Goal: Task Accomplishment & Management: Use online tool/utility

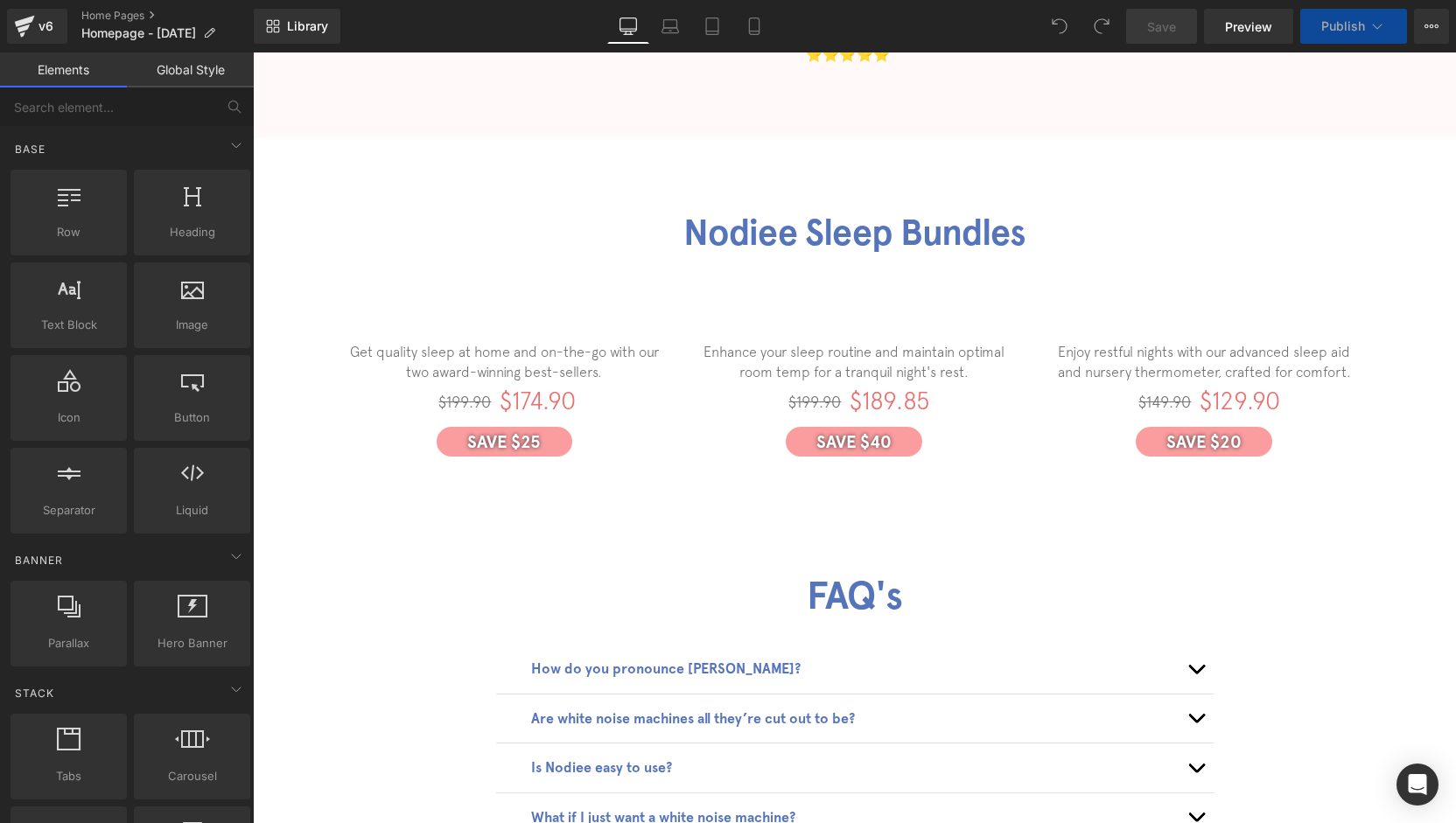
scroll to position [2792, 0]
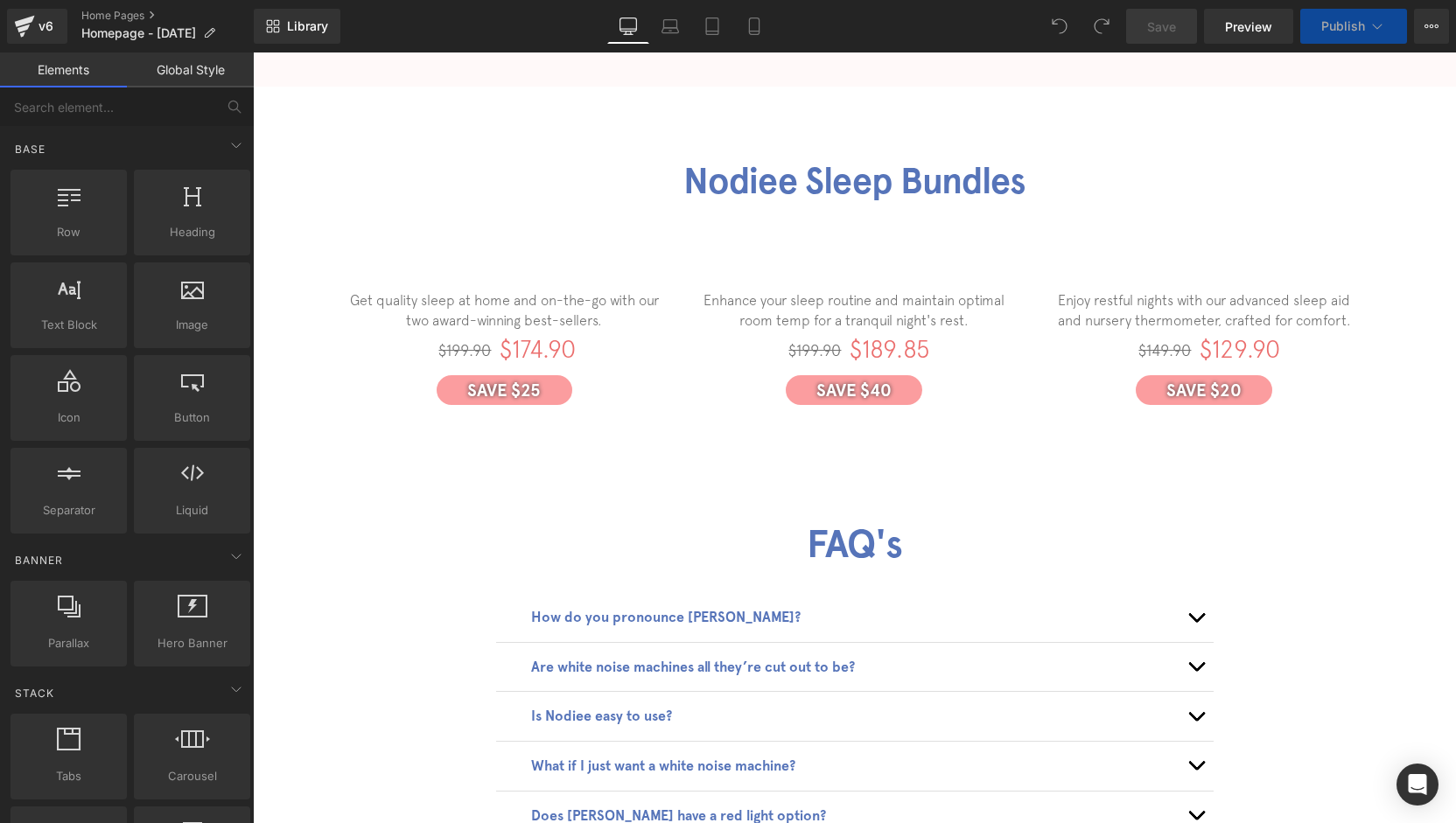
click at [801, 343] on div "$199.90 Heading" at bounding box center [770, 351] width 140 height 19
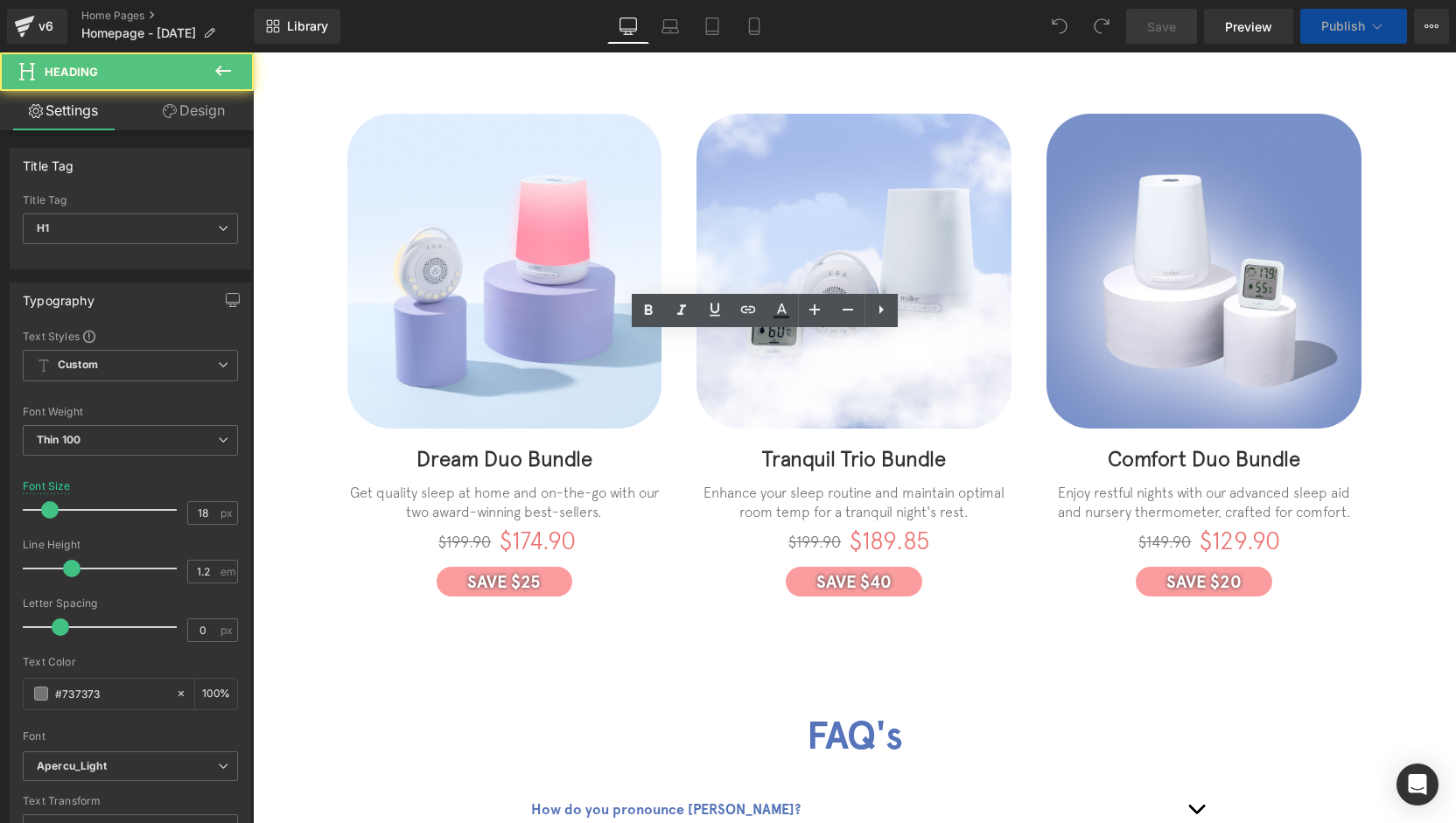
scroll to position [3055, 0]
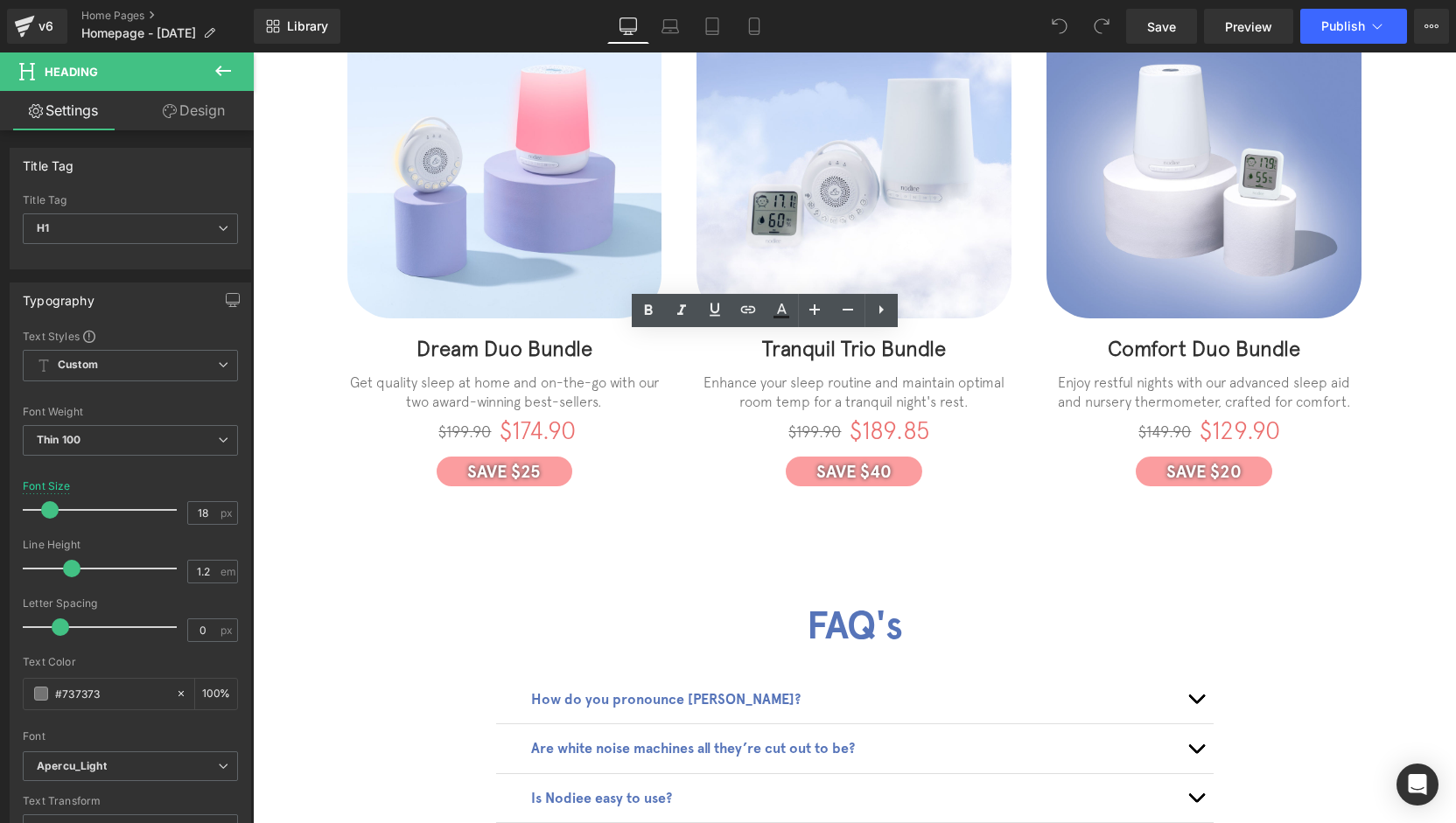
click at [807, 427] on icon at bounding box center [811, 431] width 10 height 10
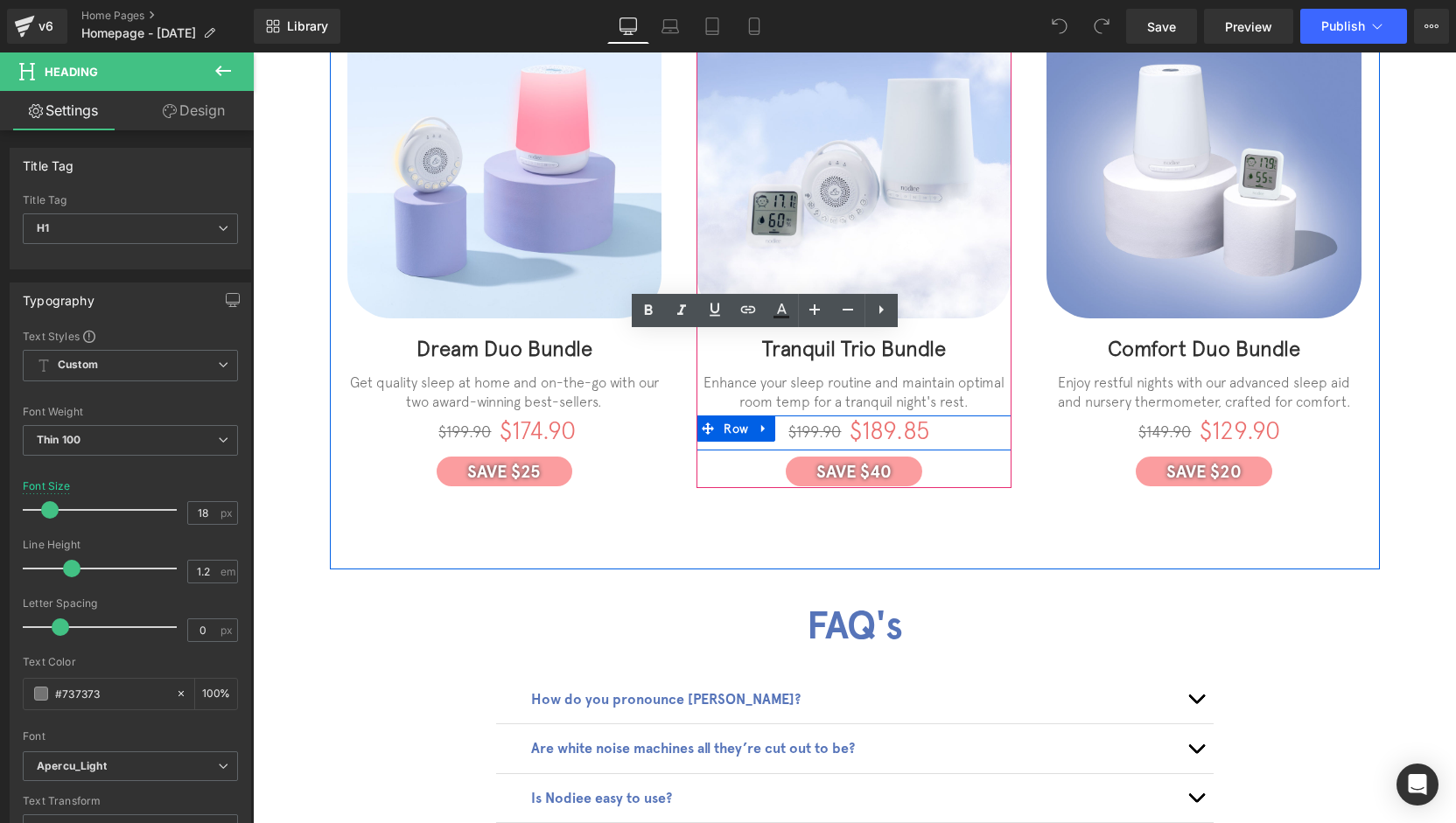
click at [753, 438] on div "$199.90 Heading $189.85 Heading Row" at bounding box center [854, 433] width 315 height 35
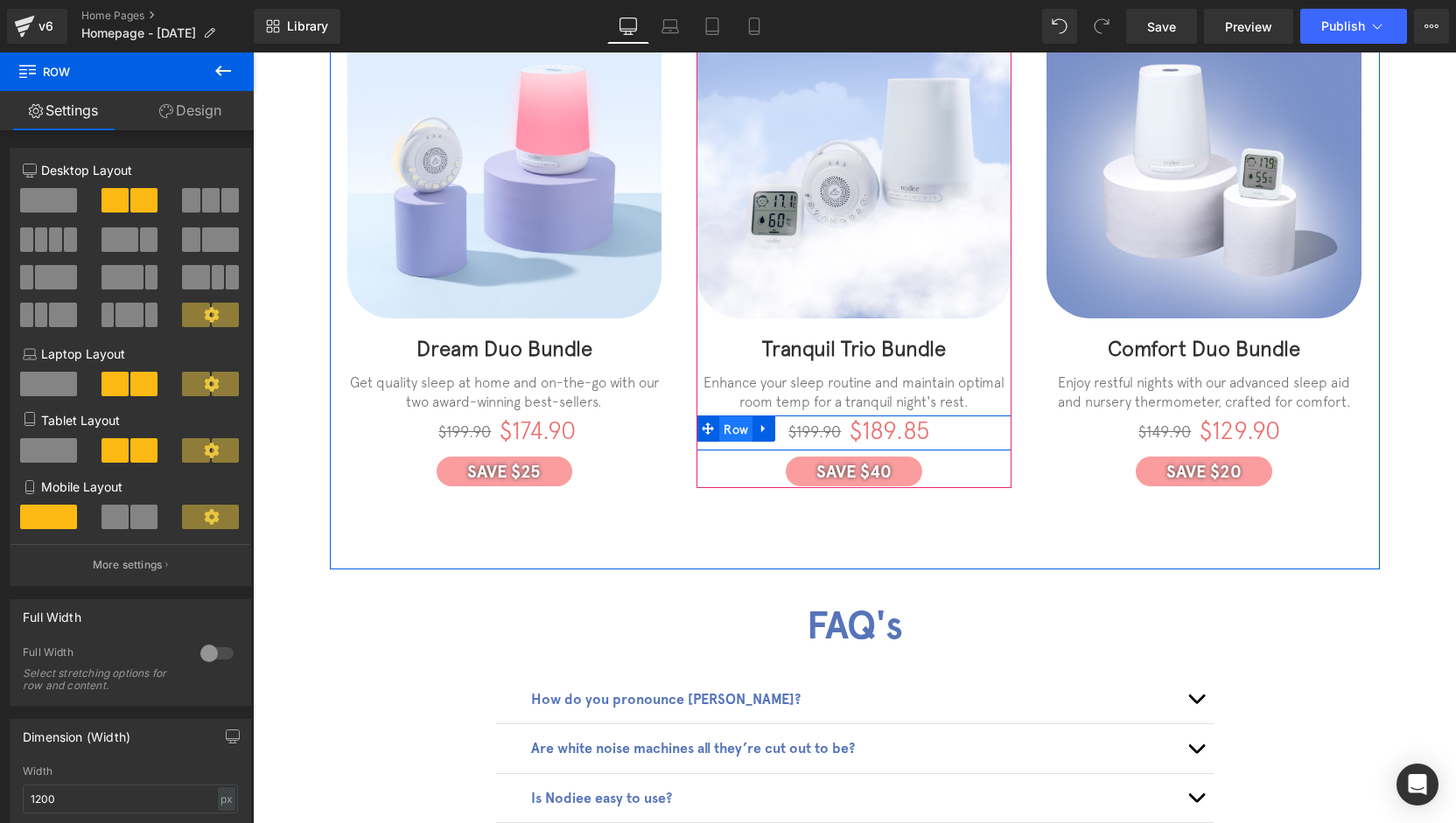
click at [737, 423] on span "Row" at bounding box center [735, 429] width 33 height 26
click at [834, 427] on icon at bounding box center [839, 431] width 10 height 10
click at [818, 426] on h1 "$199.90" at bounding box center [770, 432] width 140 height 19
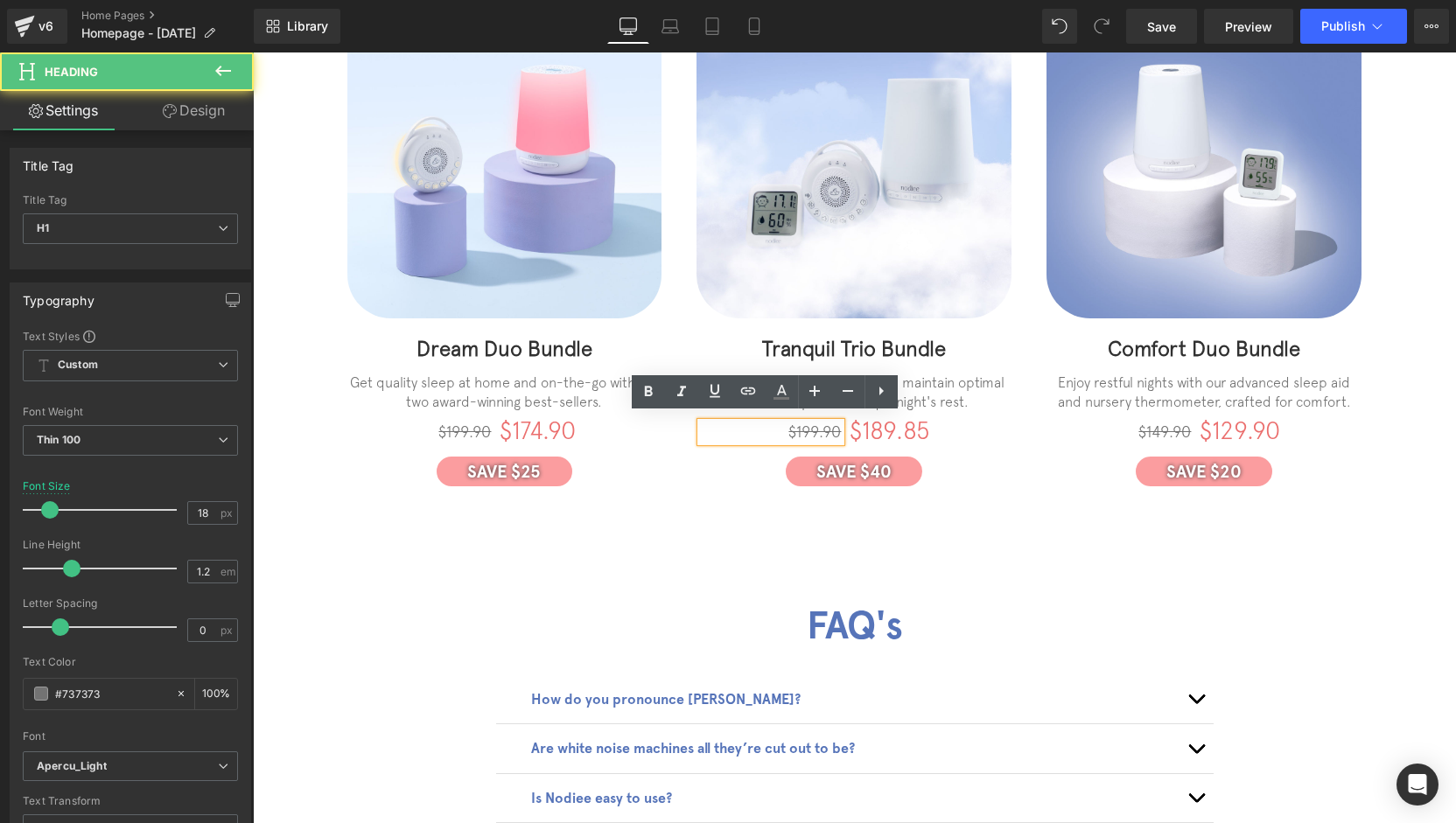
click at [807, 426] on h1 "$199.90" at bounding box center [770, 432] width 140 height 19
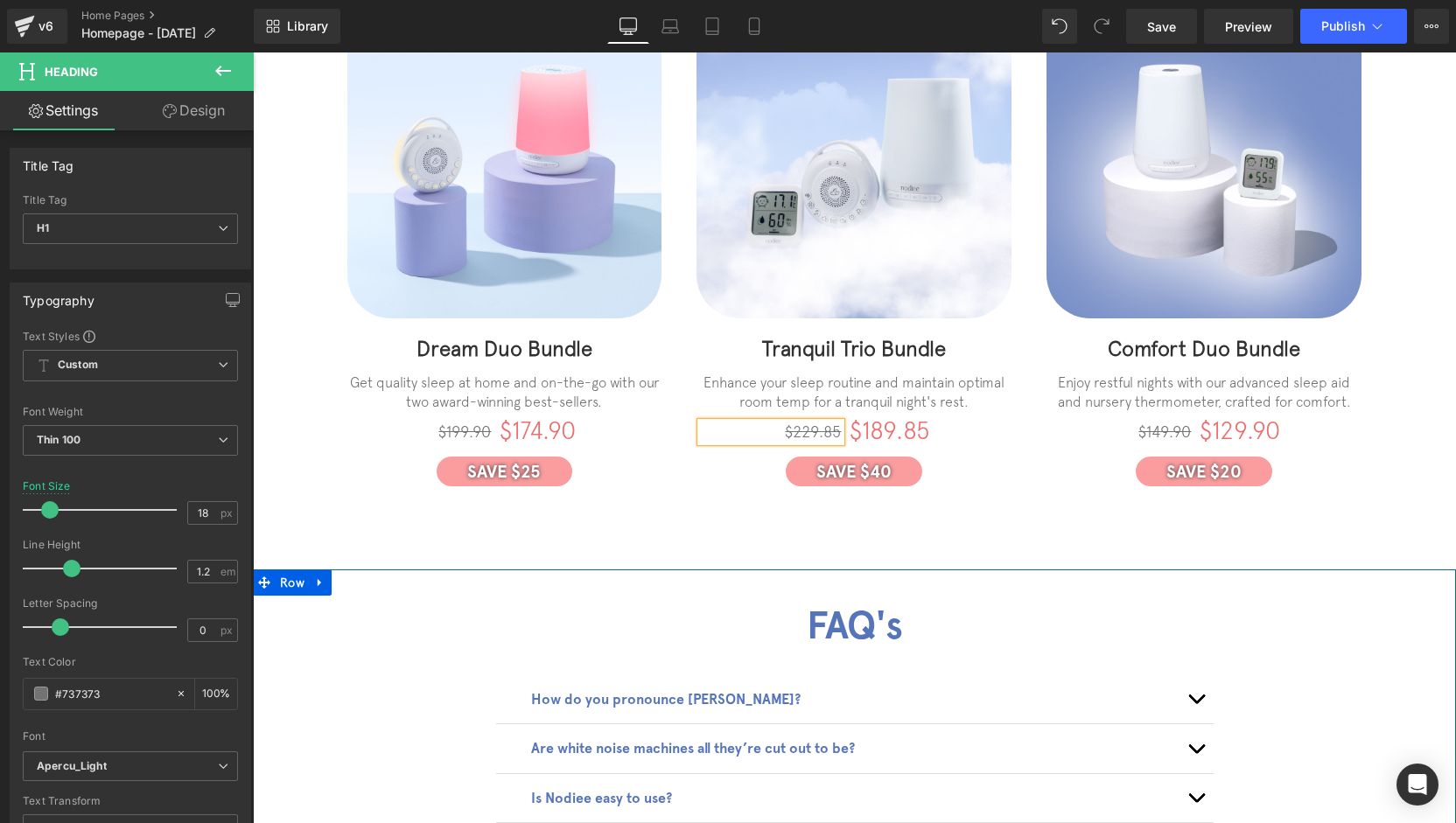
click at [1045, 570] on div "FAQ's Heading How do you pronounce Nodiee? Text Block Nod, as in nod your head,…" at bounding box center [854, 790] width 1203 height 441
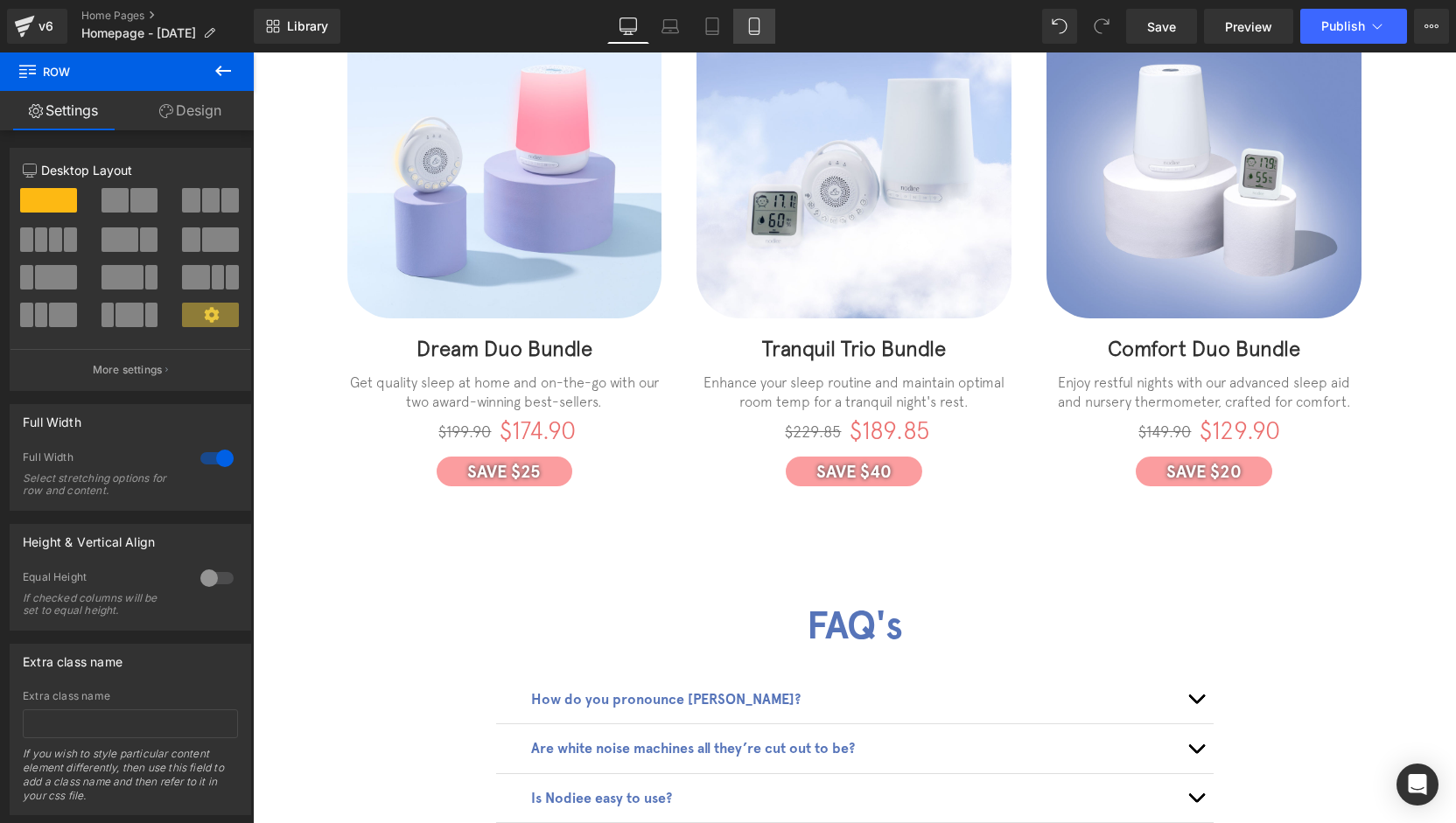
click at [746, 22] on icon at bounding box center [754, 26] width 17 height 17
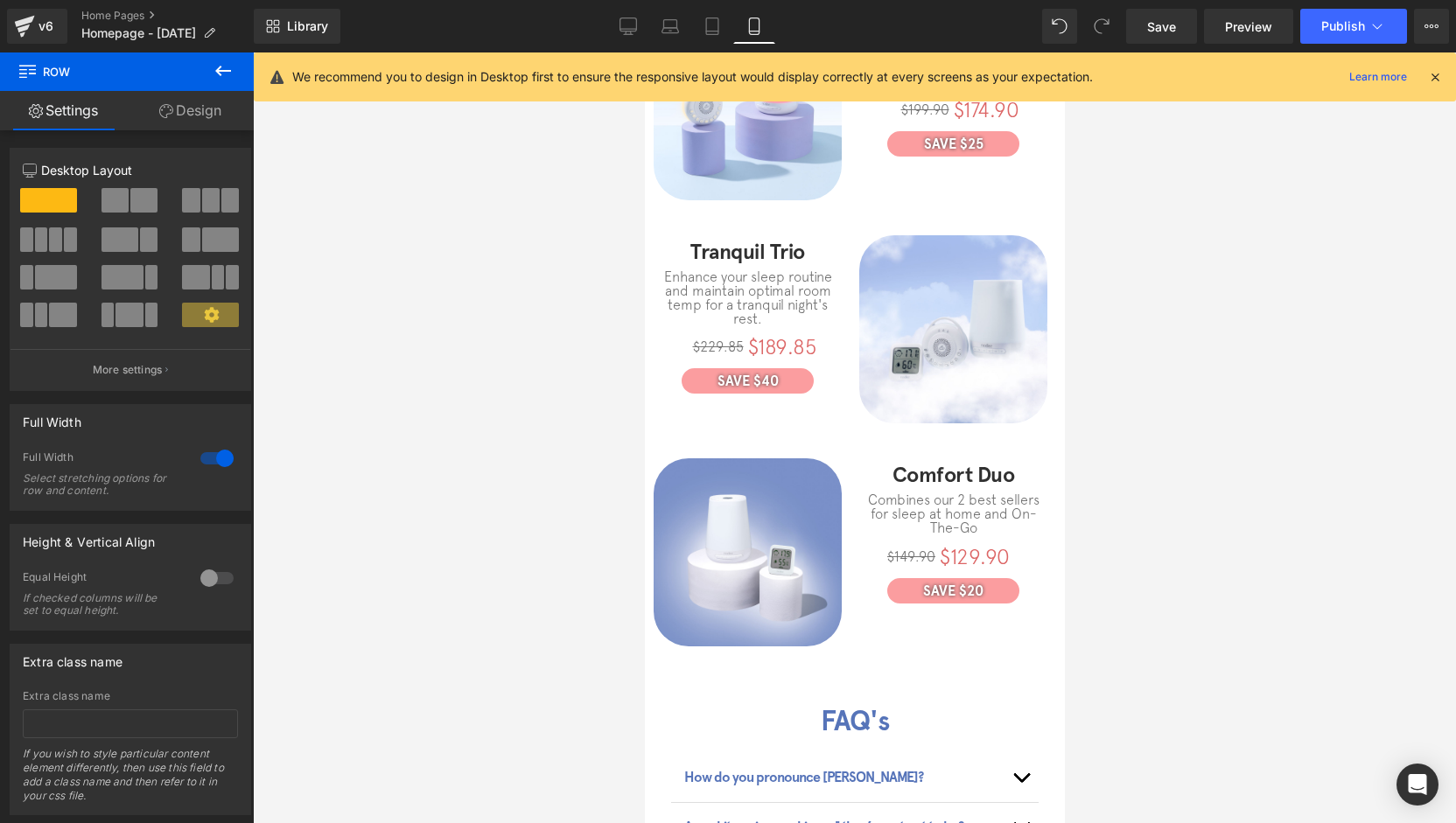
scroll to position [3632, 0]
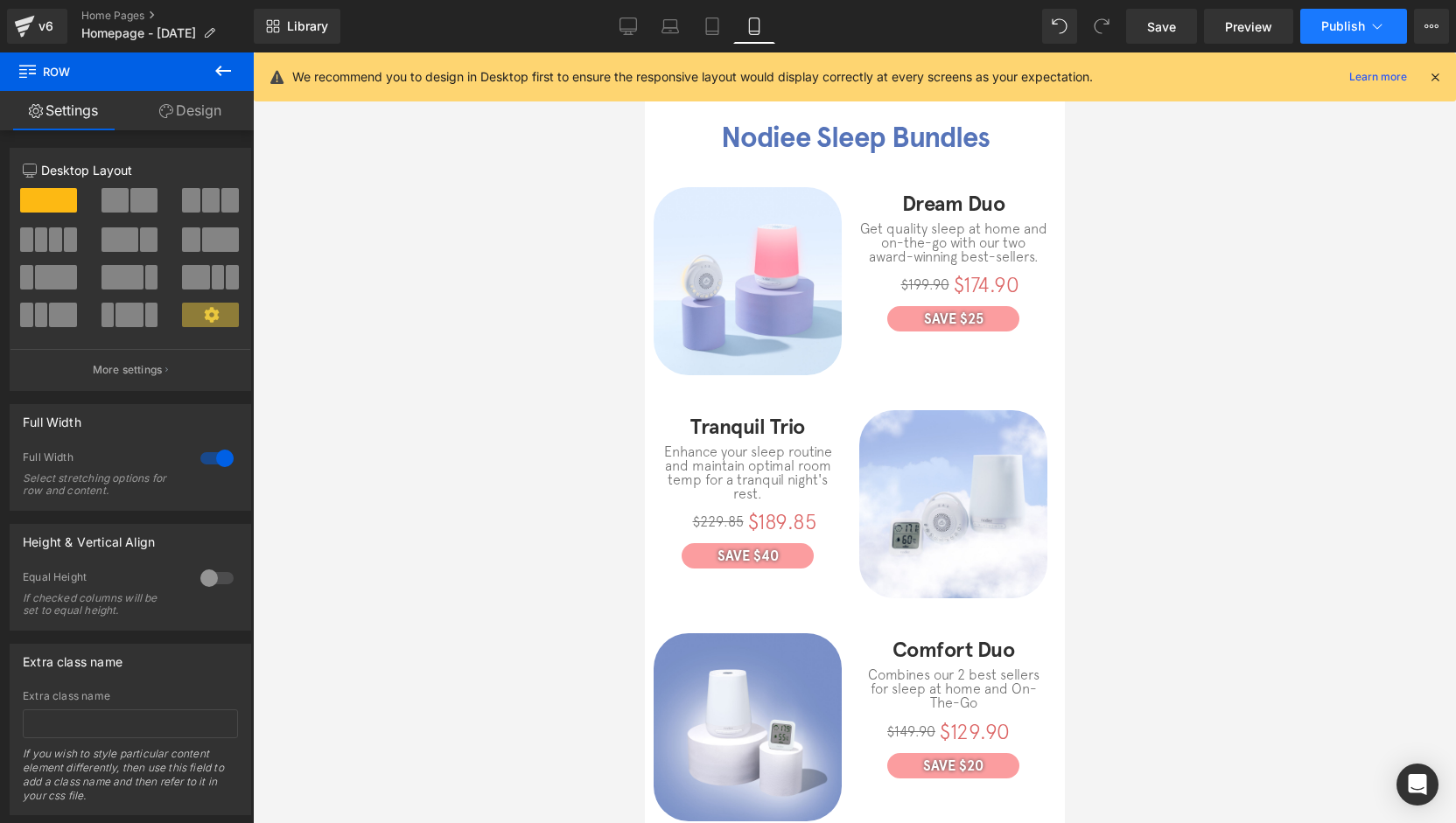
click at [1335, 23] on span "Publish" at bounding box center [1344, 26] width 44 height 14
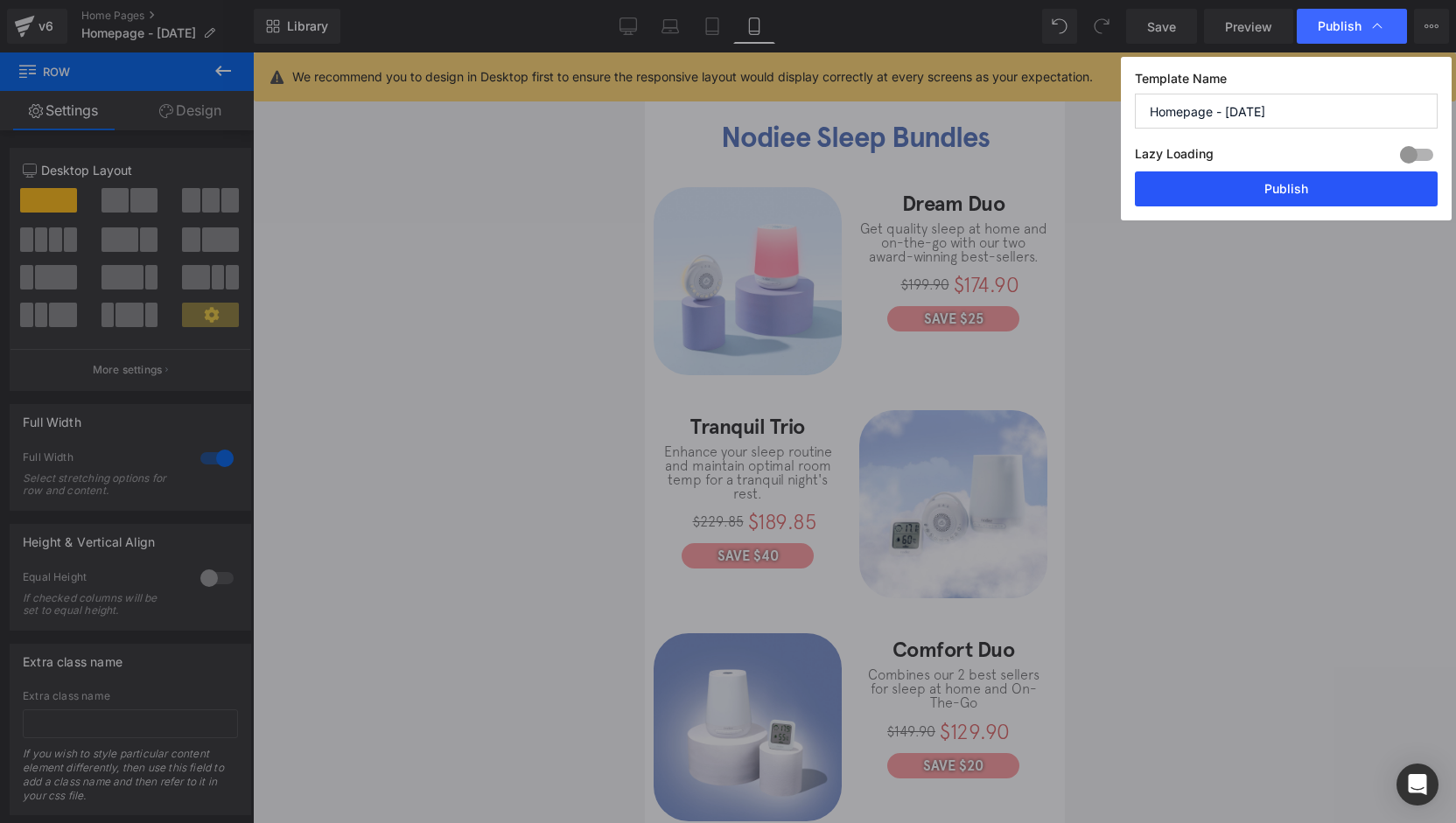
click at [1307, 186] on button "Publish" at bounding box center [1285, 189] width 302 height 35
